Goal: Navigation & Orientation: Understand site structure

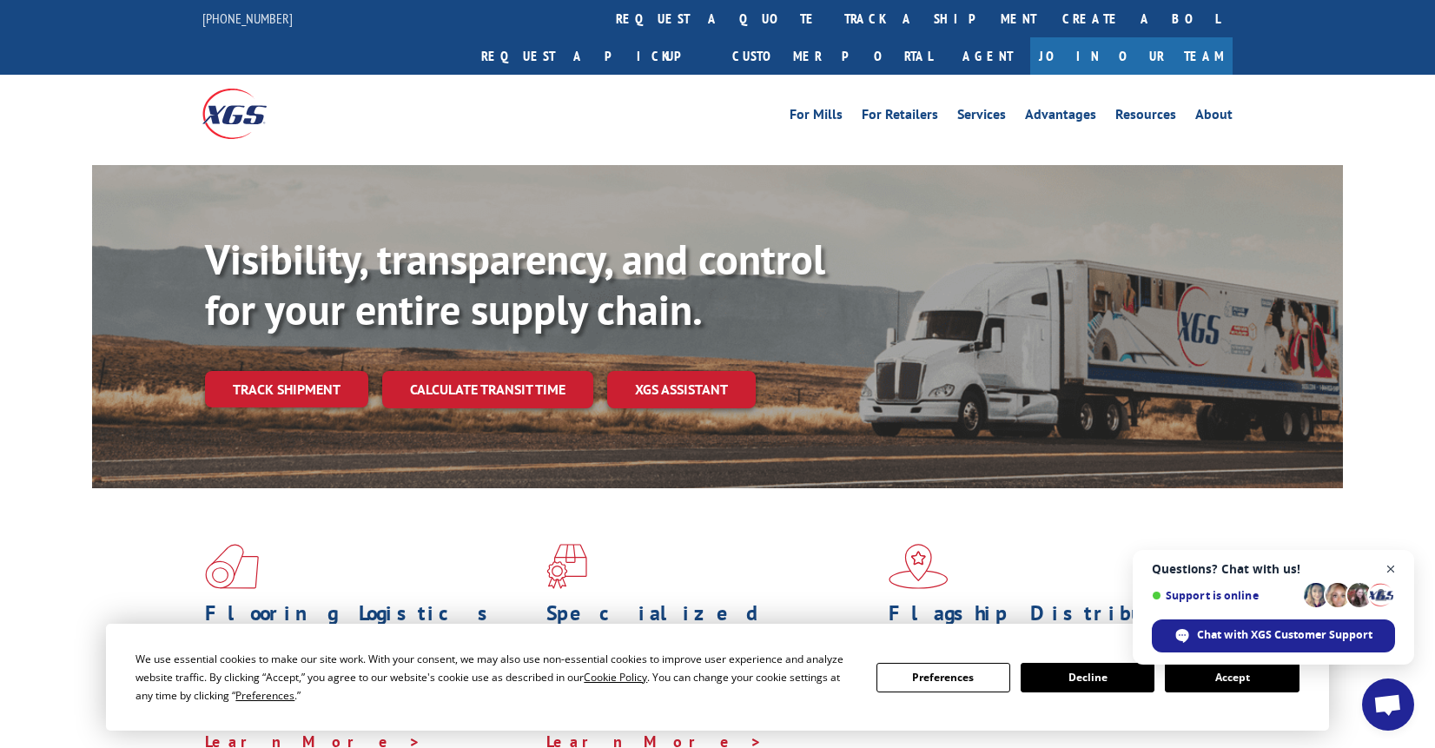
click at [1393, 565] on span "Close chat" at bounding box center [1391, 570] width 22 height 22
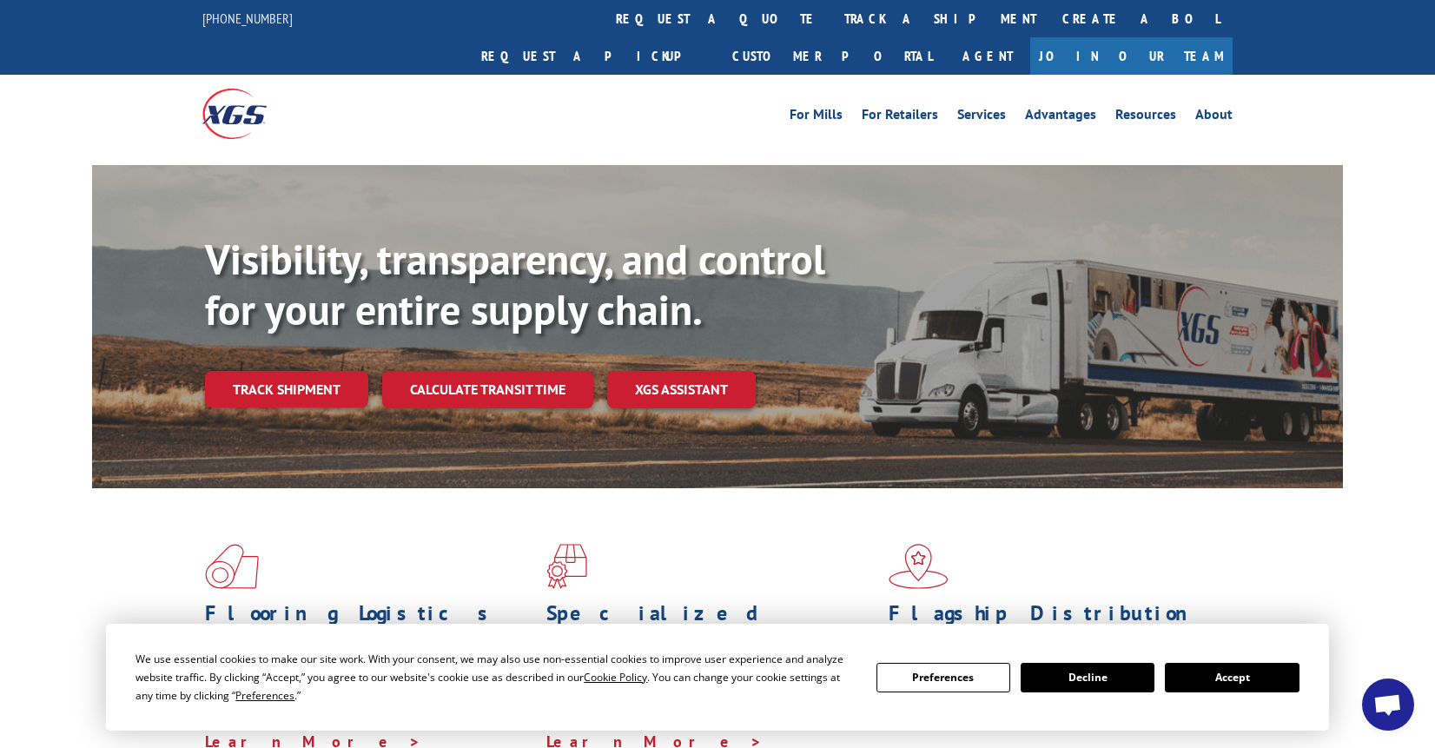
click at [1222, 683] on button "Accept" at bounding box center [1232, 678] width 134 height 30
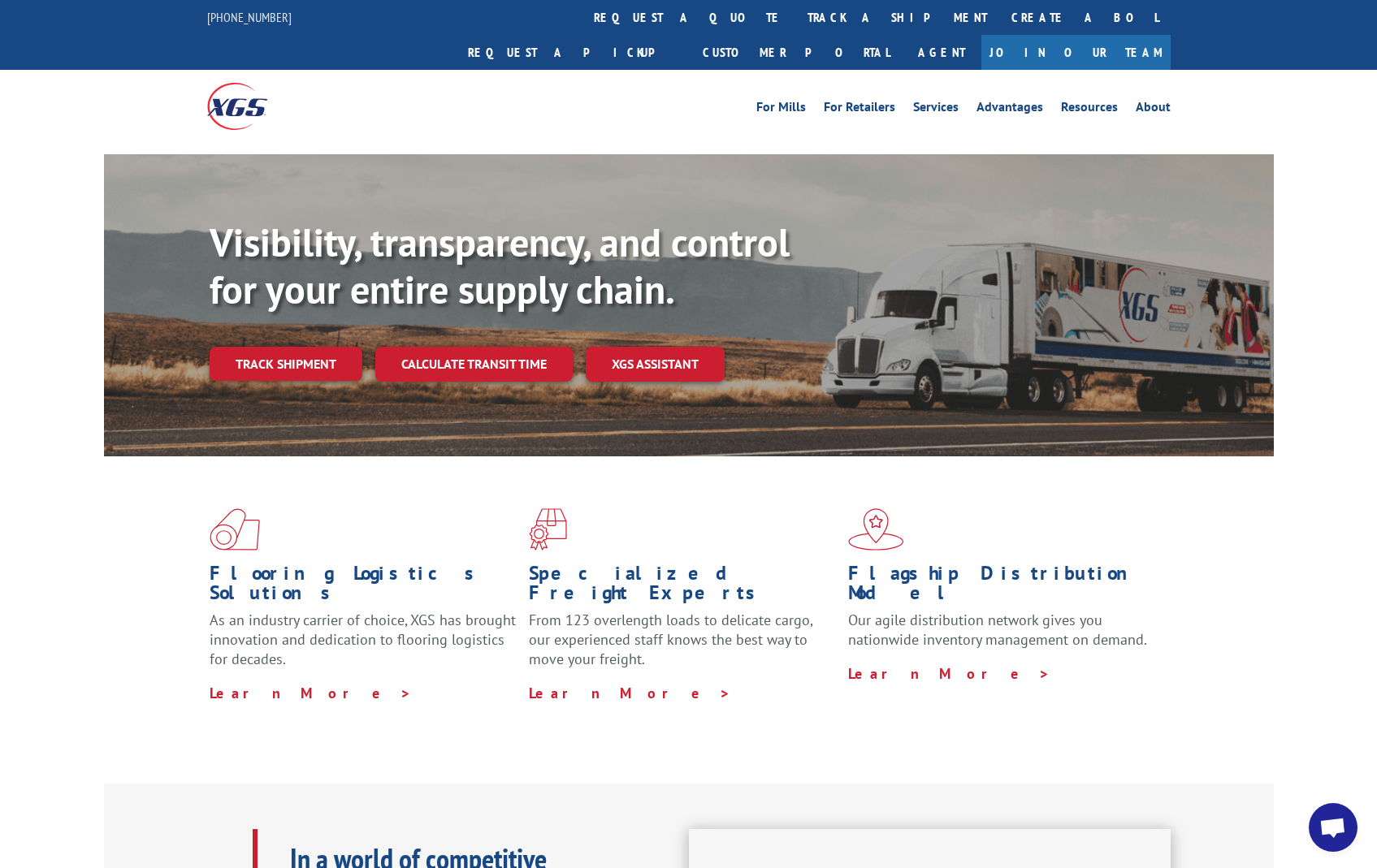
click at [1308, 73] on div "For Mills For Retailers Services Advantages Resources About For Mills For Retai…" at bounding box center [688, 106] width 1377 height 72
